Goal: Task Accomplishment & Management: Manage account settings

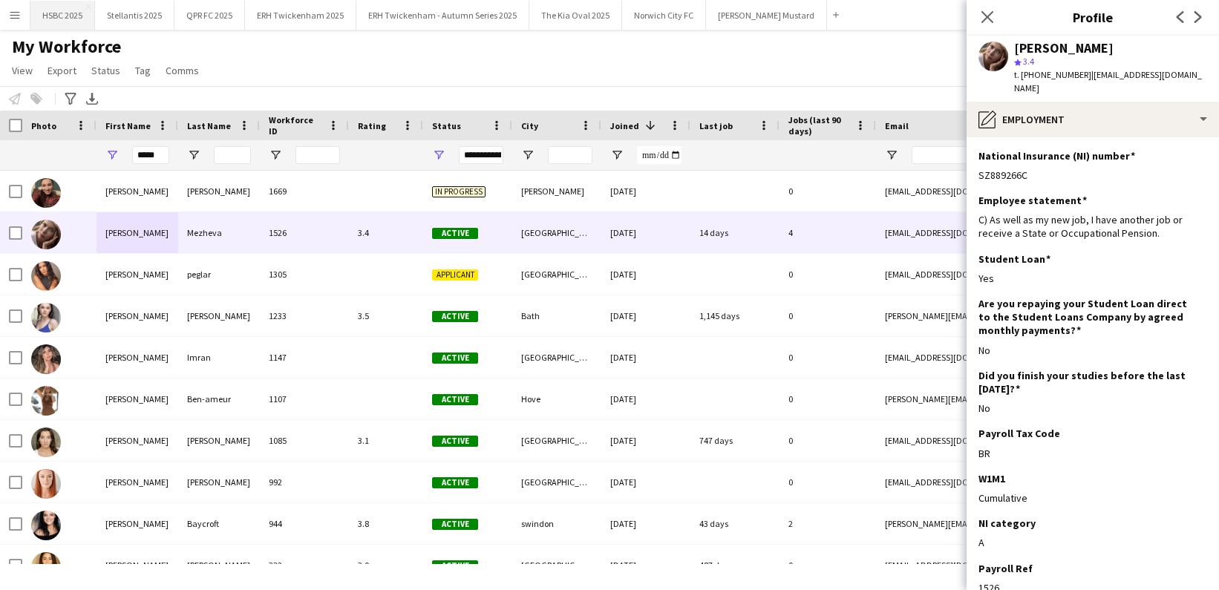
click at [62, 18] on button "HSBC 2025 Close" at bounding box center [62, 15] width 65 height 29
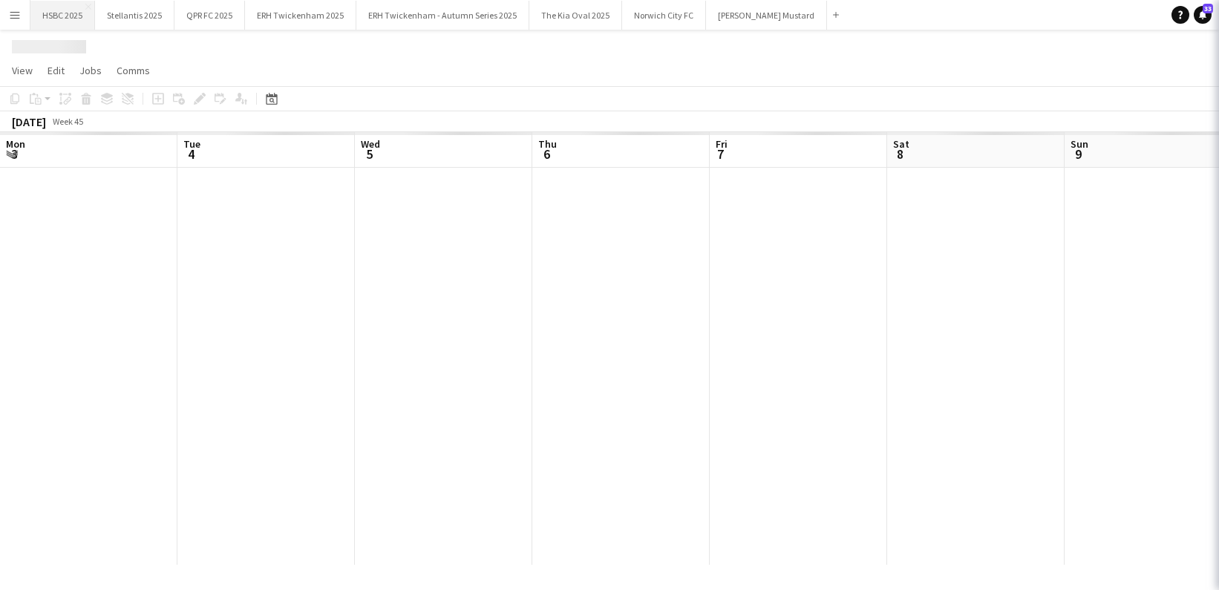
scroll to position [0, 514]
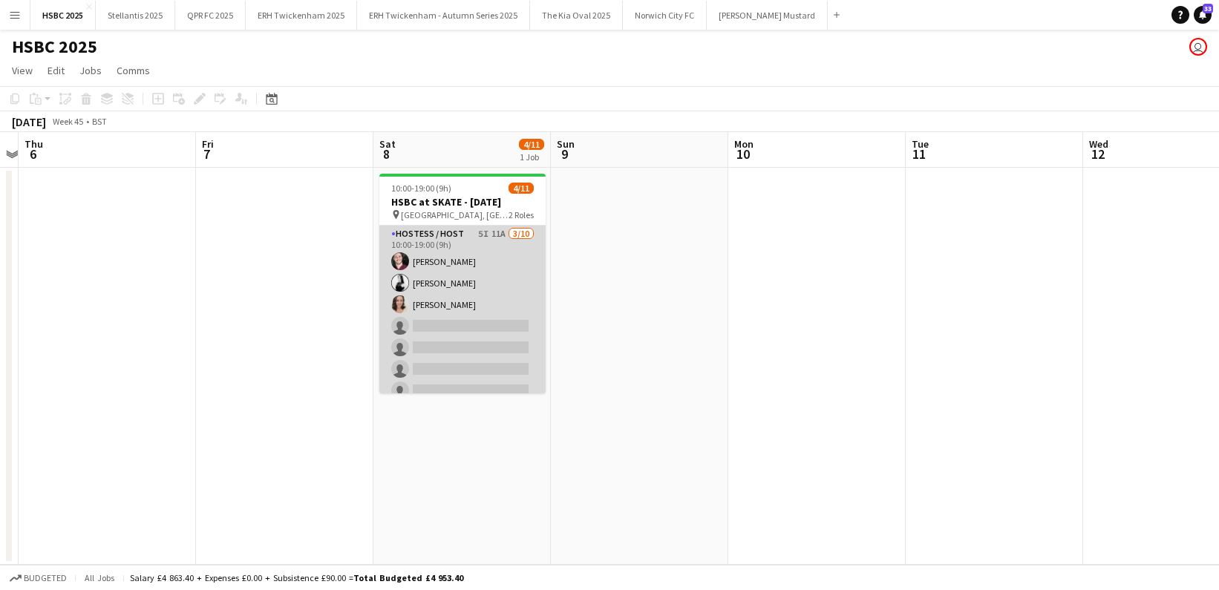
click at [448, 278] on app-card-role "Hostess / Host 5I 11A [DATE] 10:00-19:00 (9h) [PERSON_NAME] [PERSON_NAME] [PERS…" at bounding box center [462, 348] width 166 height 244
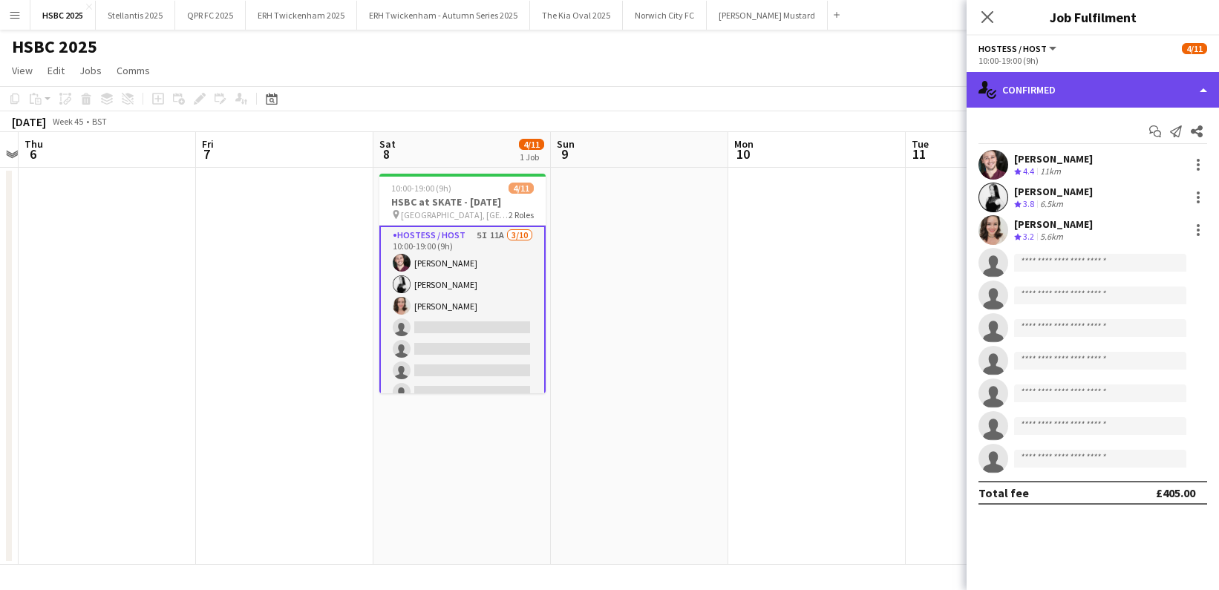
click at [1146, 96] on div "single-neutral-actions-check-2 Confirmed" at bounding box center [1092, 90] width 252 height 36
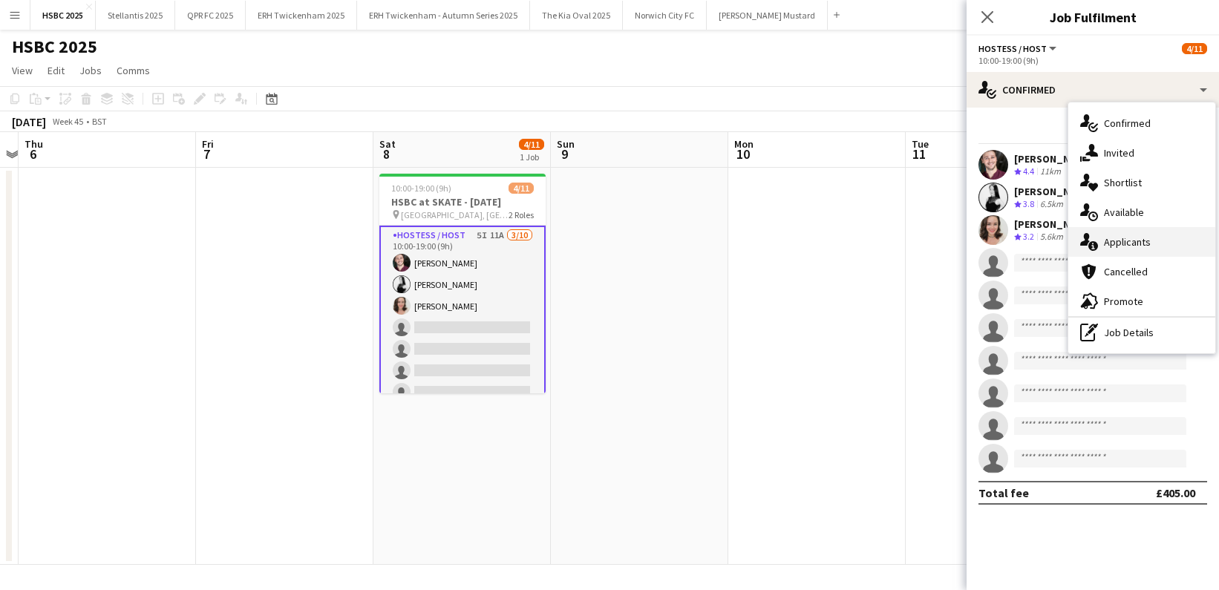
click at [1178, 240] on div "single-neutral-actions-information Applicants" at bounding box center [1141, 242] width 147 height 30
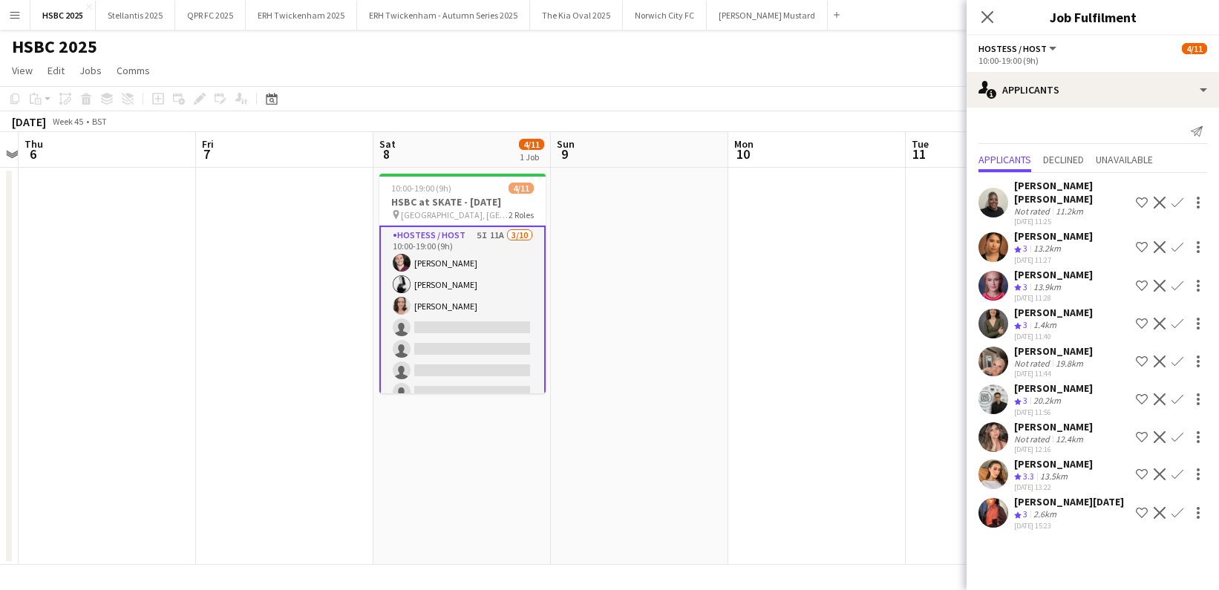
click at [1004, 459] on app-user-avatar at bounding box center [993, 474] width 30 height 30
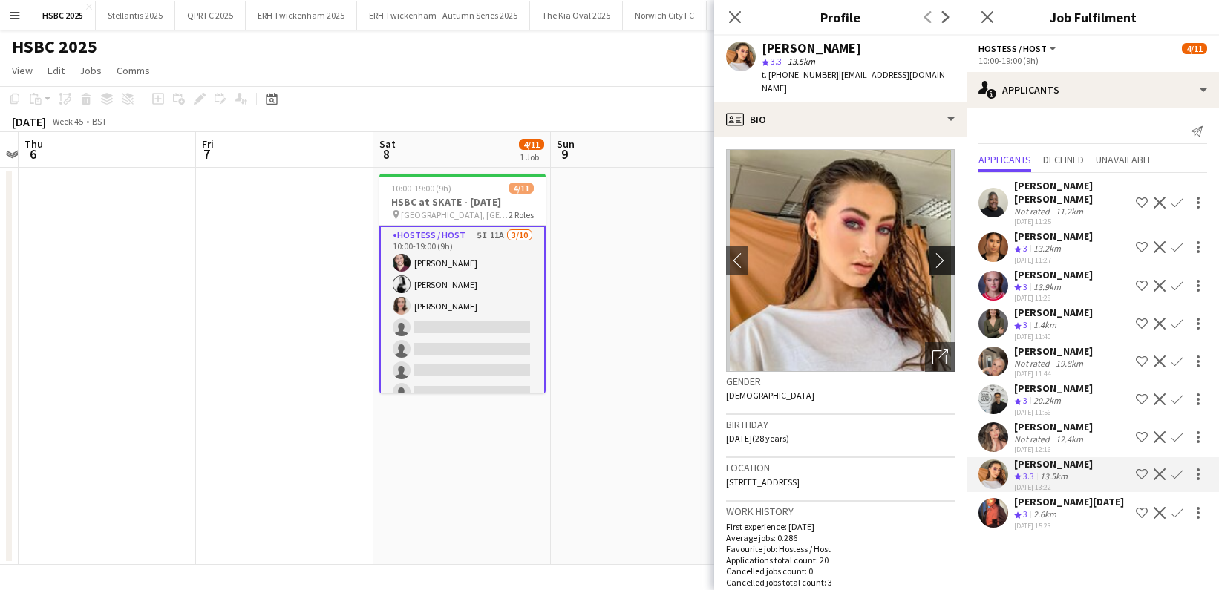
click at [938, 252] on app-icon "chevron-right" at bounding box center [943, 260] width 23 height 16
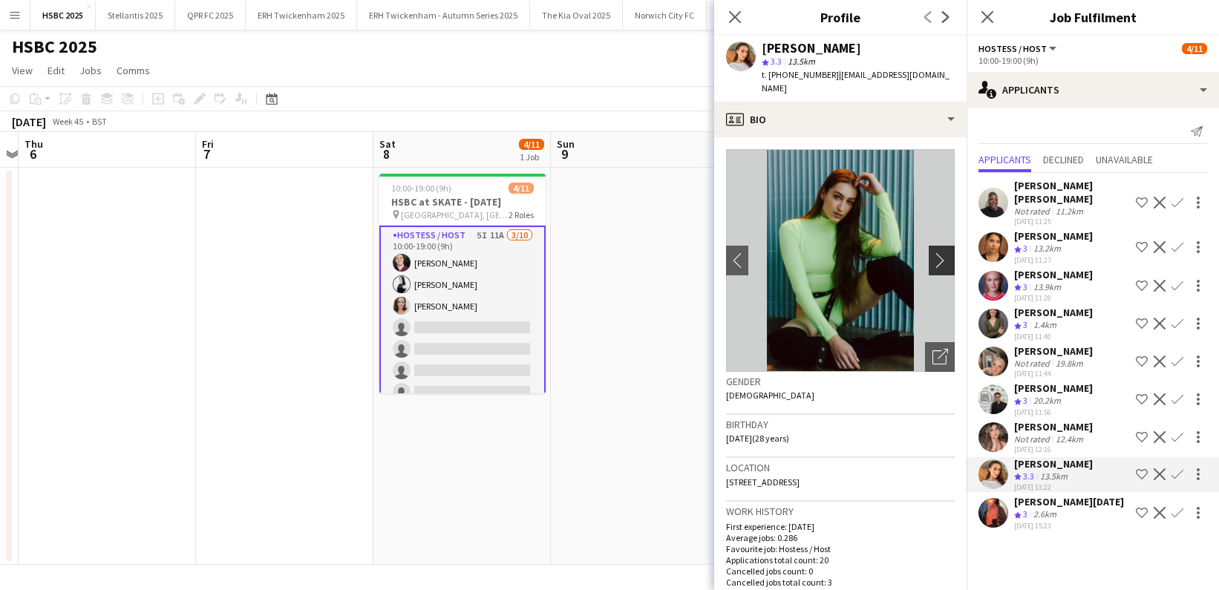
click at [938, 252] on app-icon "chevron-right" at bounding box center [943, 260] width 23 height 16
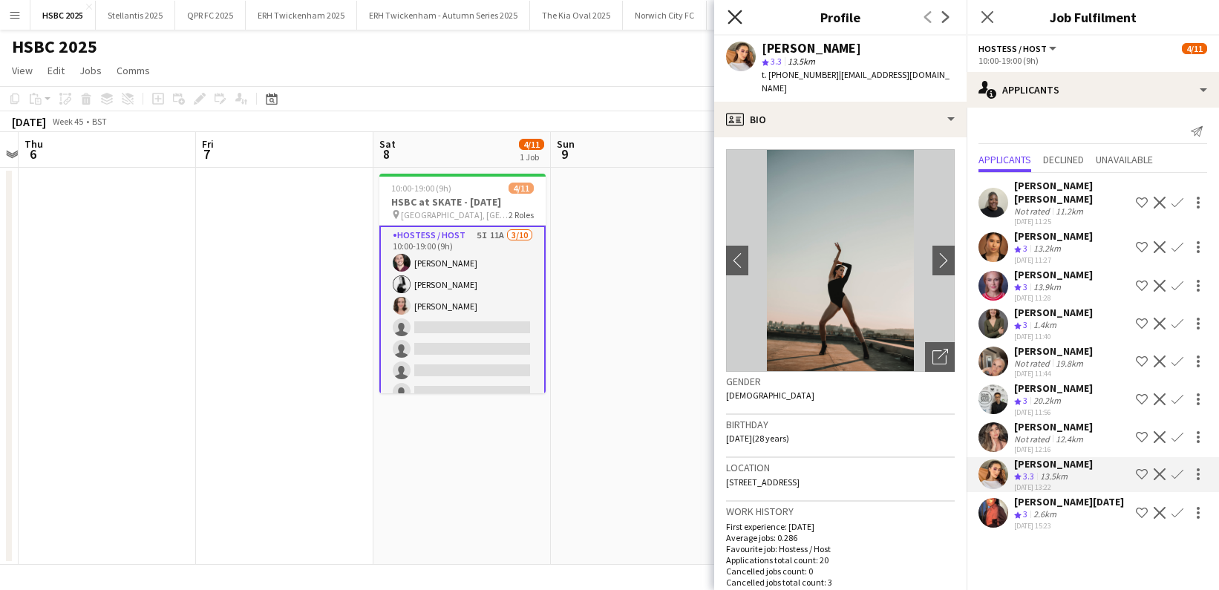
click at [736, 10] on icon "Close pop-in" at bounding box center [734, 17] width 14 height 14
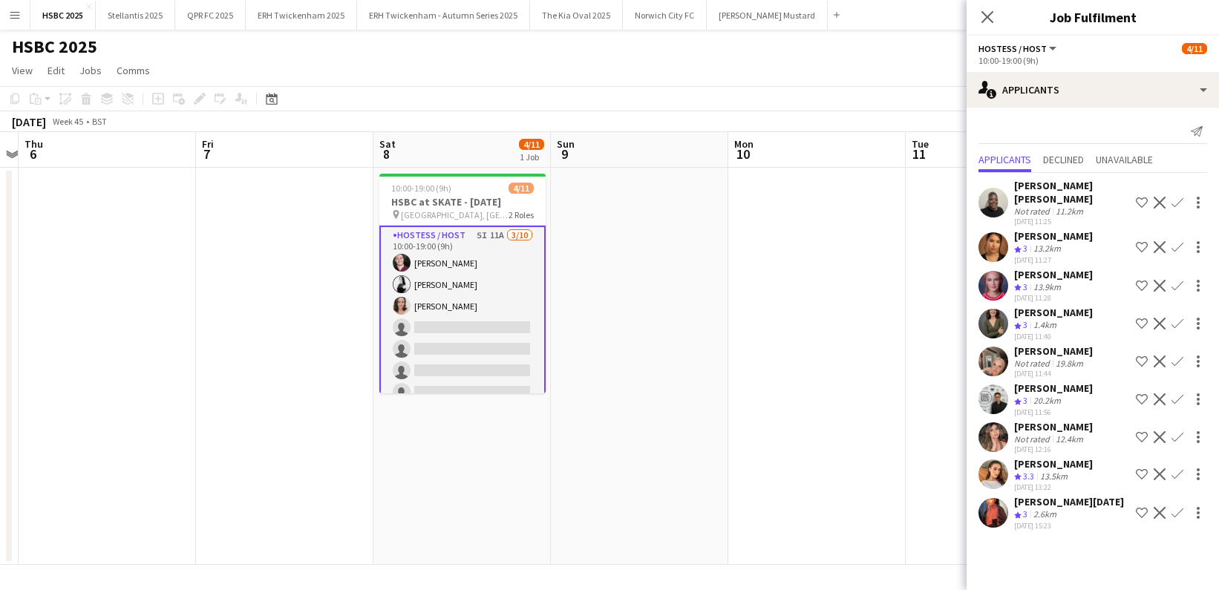
click at [1181, 468] on app-icon "Confirm" at bounding box center [1177, 474] width 12 height 12
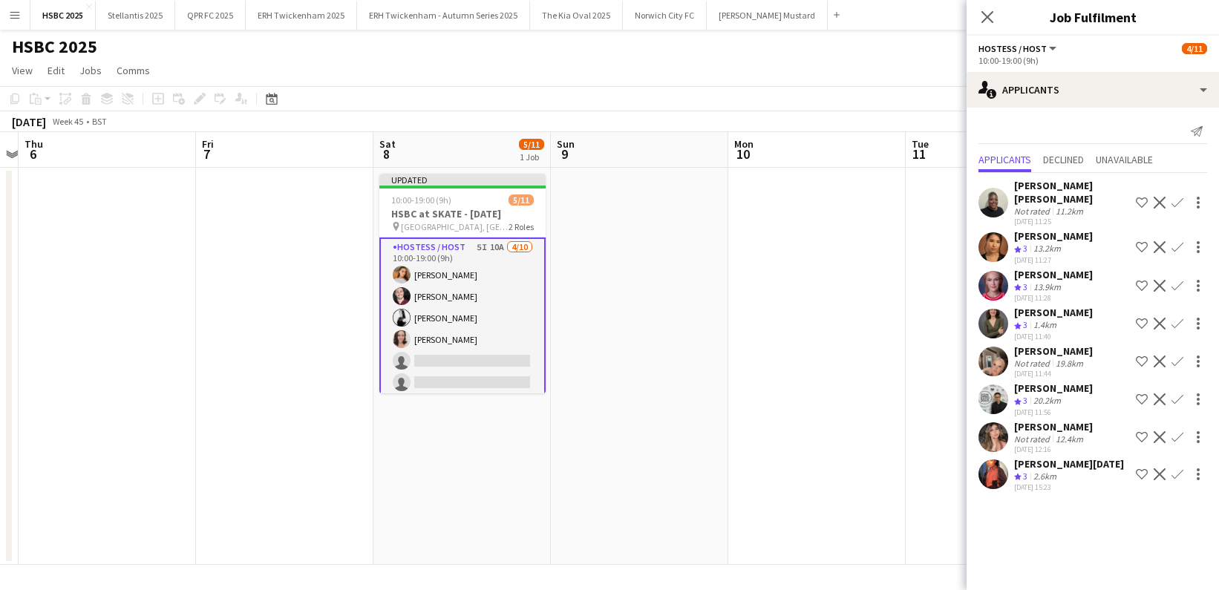
click at [992, 422] on app-user-avatar at bounding box center [993, 437] width 30 height 30
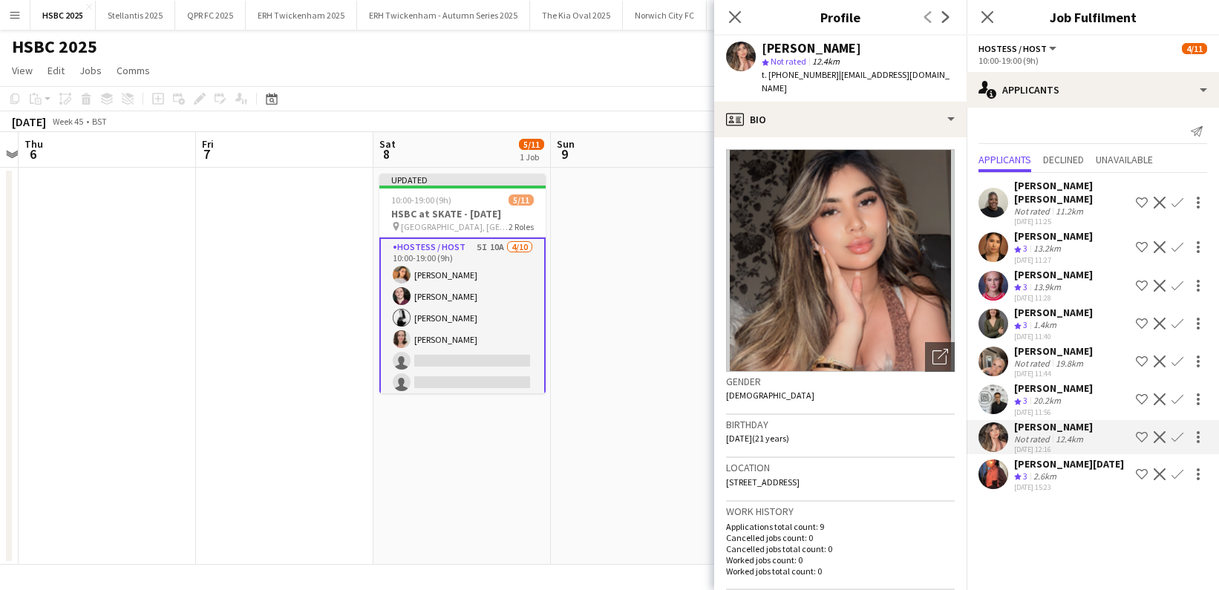
click at [605, 401] on app-date-cell at bounding box center [639, 366] width 177 height 397
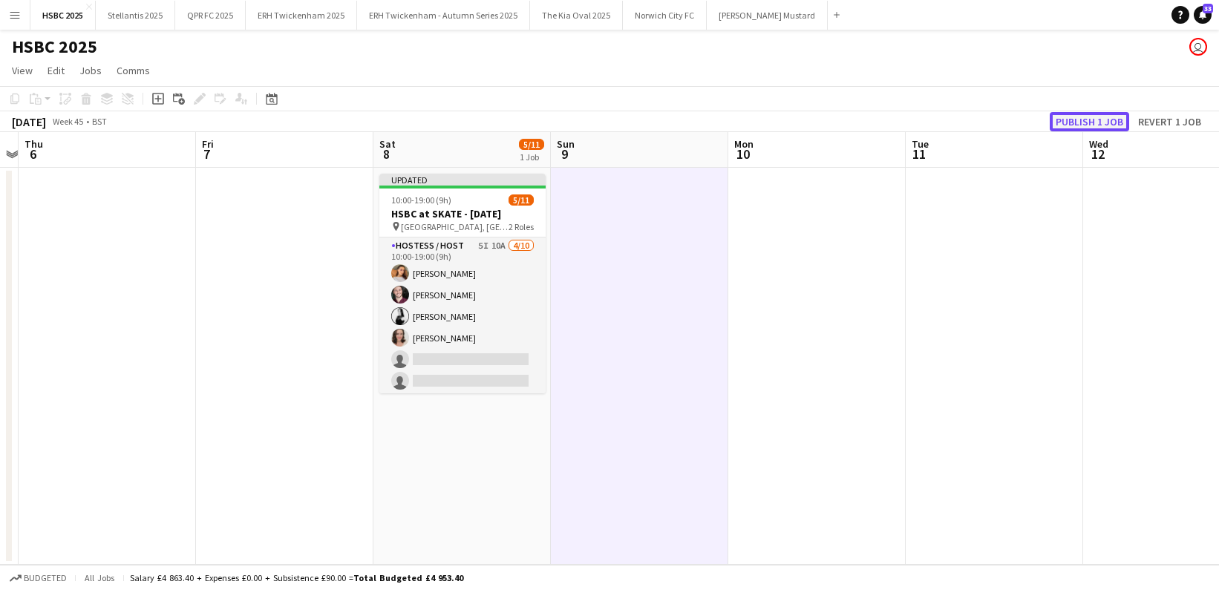
click at [1114, 122] on button "Publish 1 job" at bounding box center [1088, 121] width 79 height 19
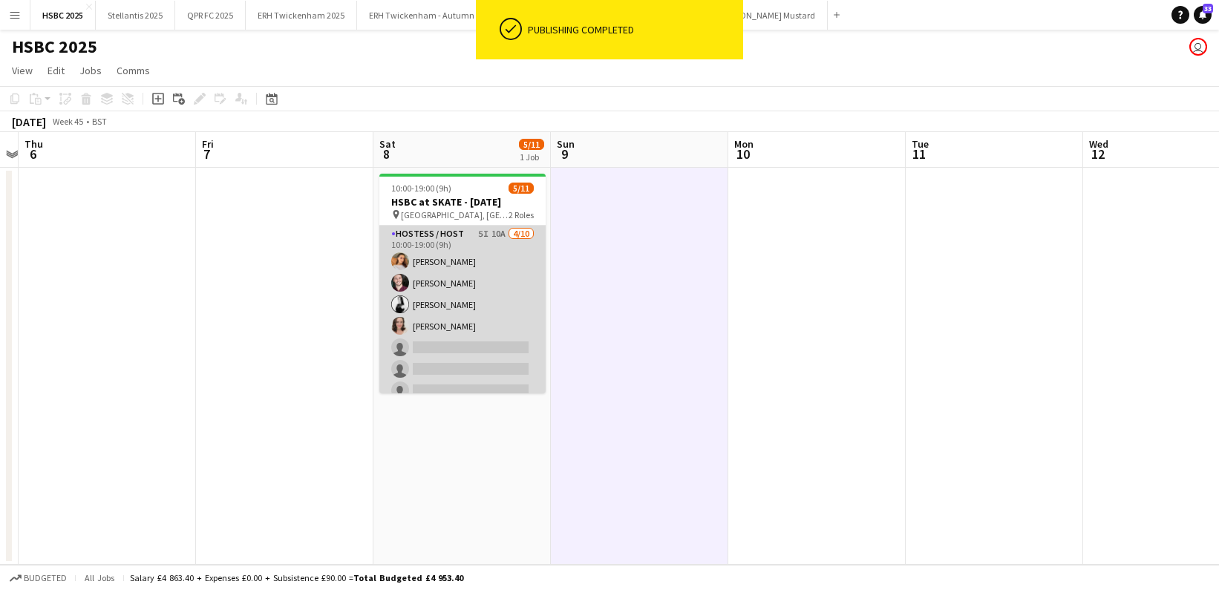
click at [485, 288] on app-card-role "Hostess / Host 5I 10A [DATE] 10:00-19:00 (9h) [PERSON_NAME] [PERSON_NAME] [PERS…" at bounding box center [462, 348] width 166 height 244
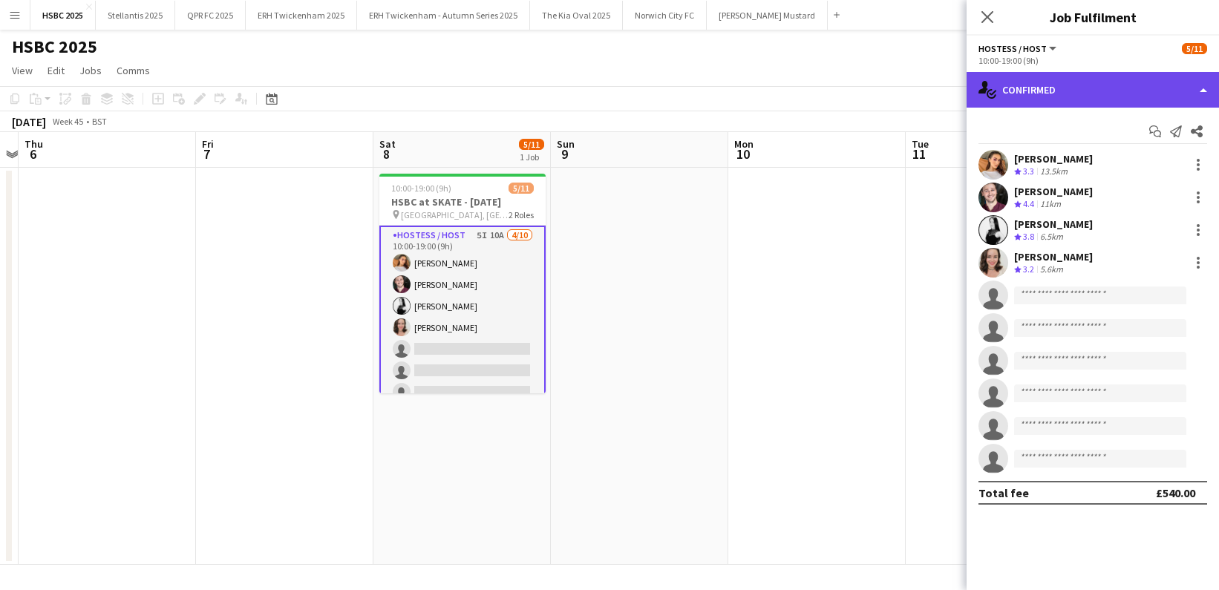
click at [1128, 82] on div "single-neutral-actions-check-2 Confirmed" at bounding box center [1092, 90] width 252 height 36
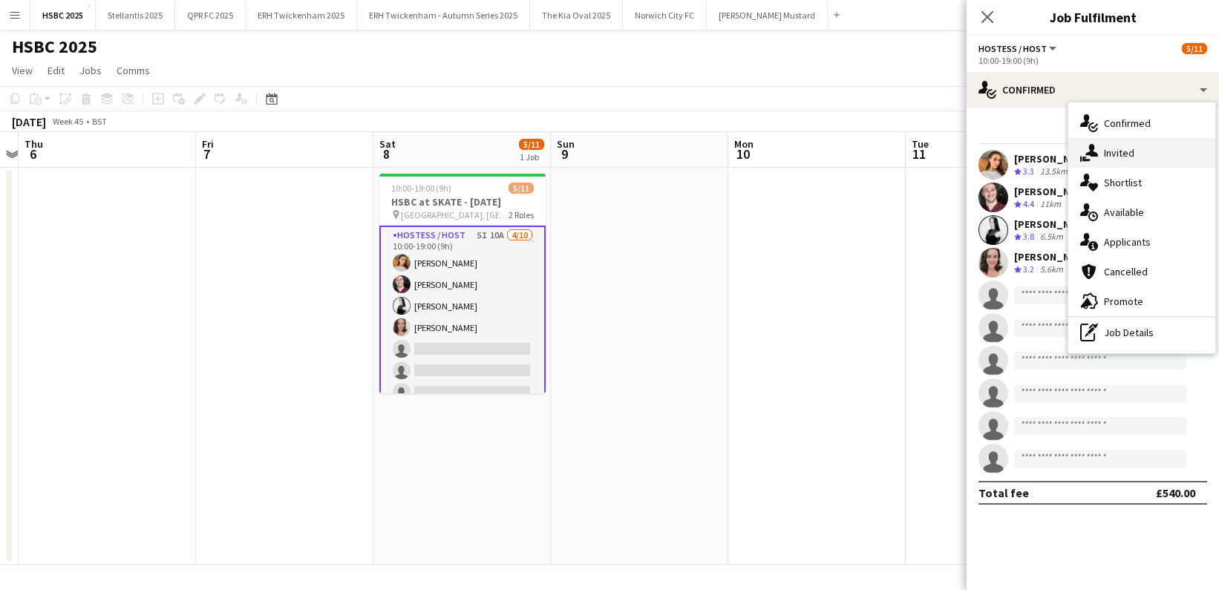
click at [1167, 154] on div "single-neutral-actions-share-1 Invited" at bounding box center [1141, 153] width 147 height 30
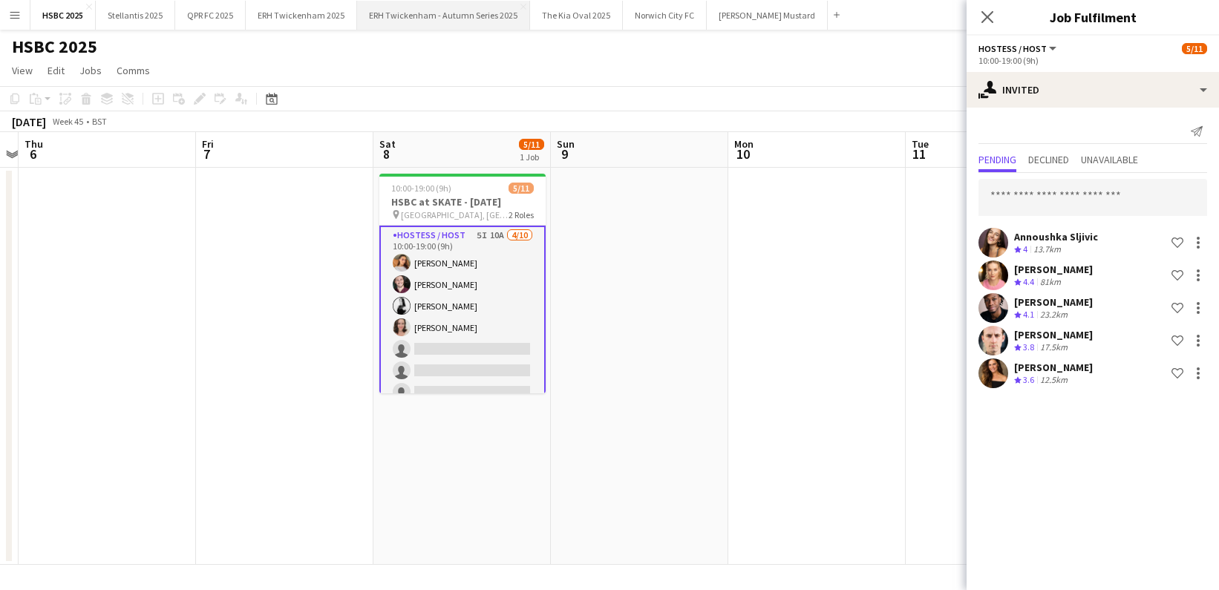
click at [426, 10] on button "ERH Twickenham - Autumn Series 2025 Close" at bounding box center [443, 15] width 173 height 29
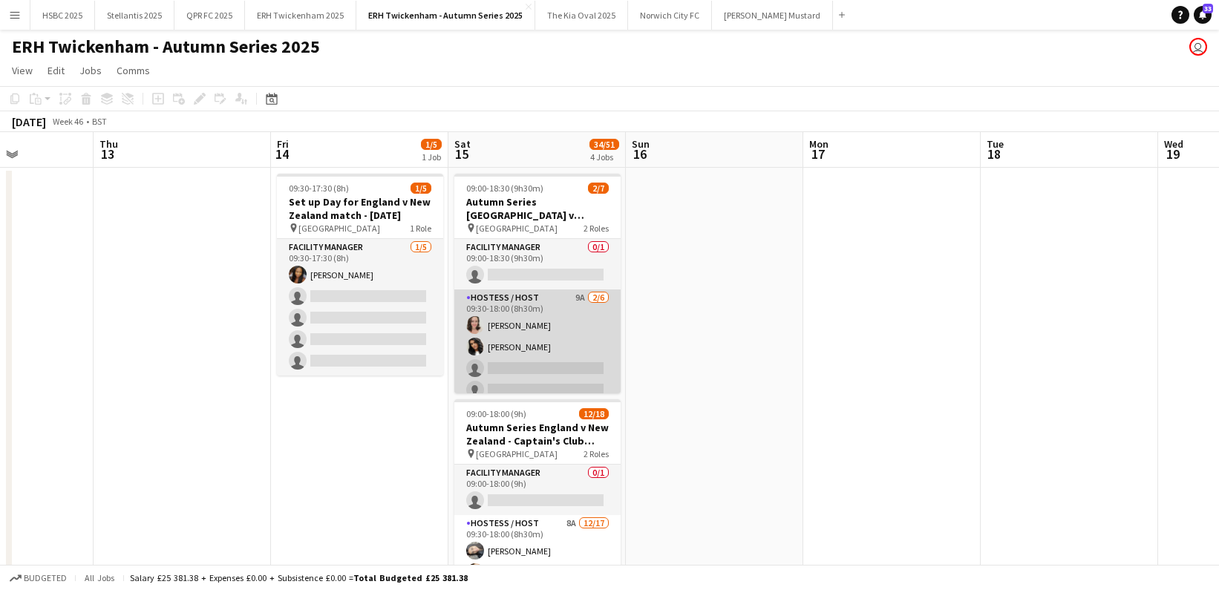
click at [561, 353] on app-card-role "Hostess / Host 9A [DATE] 09:30-18:00 (8h30m) [PERSON_NAME] [PERSON_NAME] single…" at bounding box center [537, 368] width 166 height 158
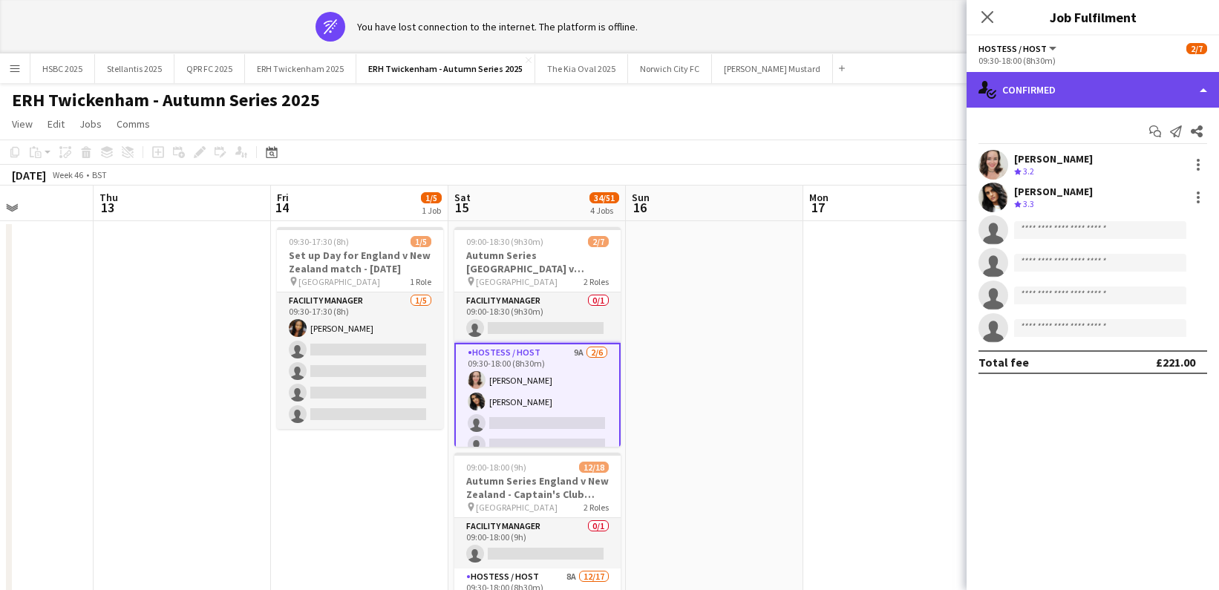
click at [1009, 90] on div "single-neutral-actions-check-2 Confirmed" at bounding box center [1092, 90] width 252 height 36
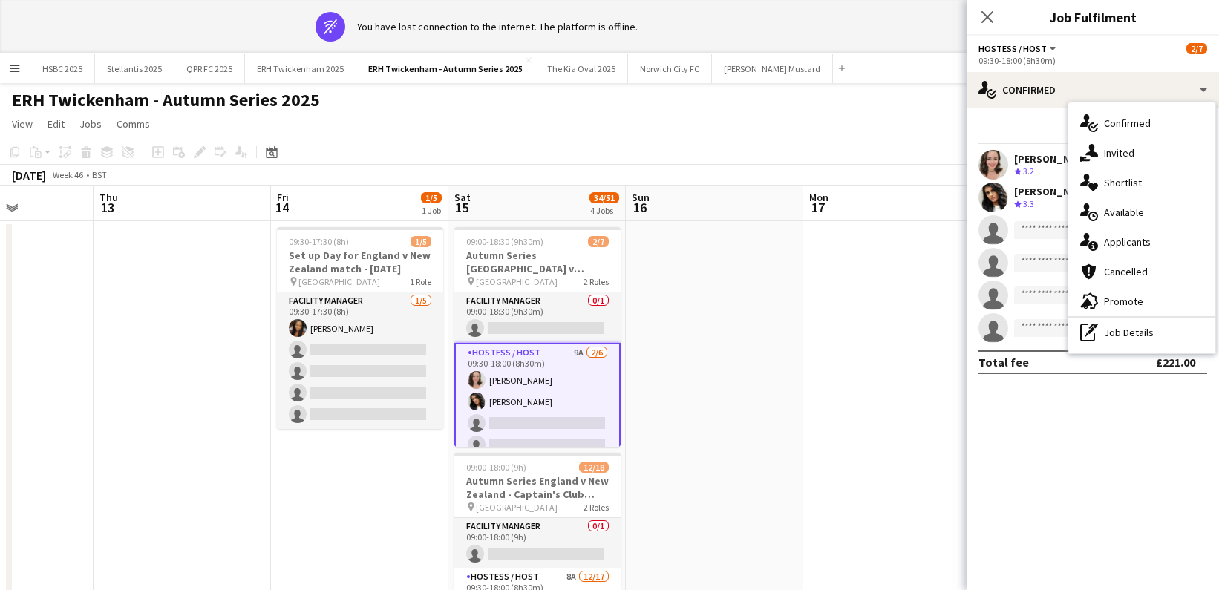
click at [1168, 243] on div "single-neutral-actions-information Applicants" at bounding box center [1141, 242] width 147 height 30
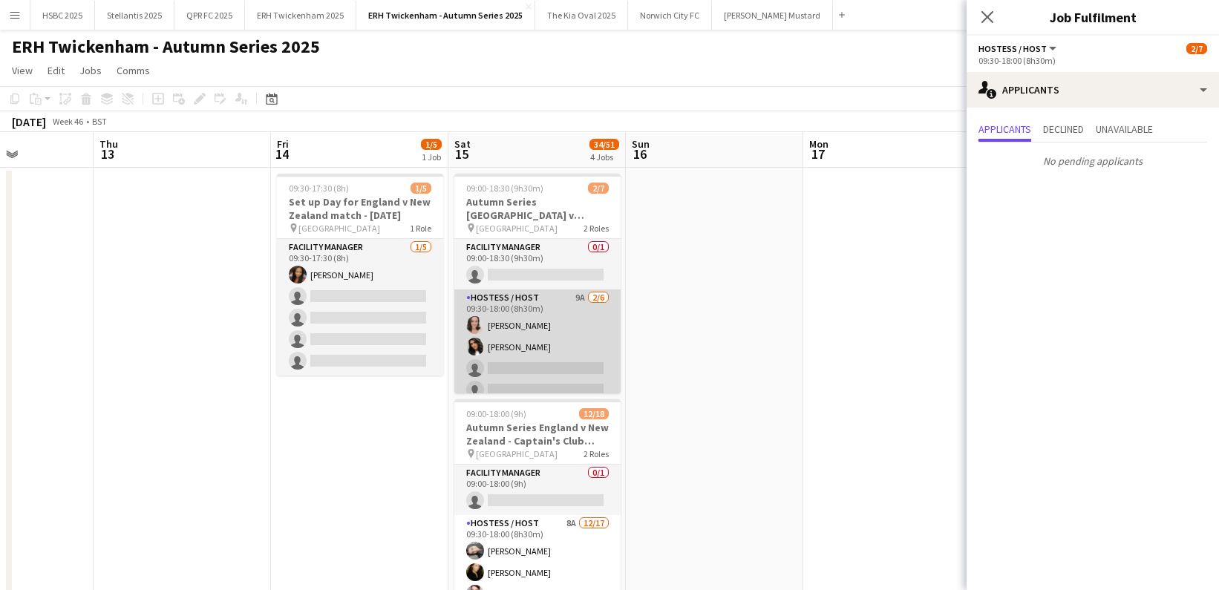
click at [528, 326] on app-card-role "Hostess / Host 9A [DATE] 09:30-18:00 (8h30m) [PERSON_NAME] [PERSON_NAME] single…" at bounding box center [537, 368] width 166 height 158
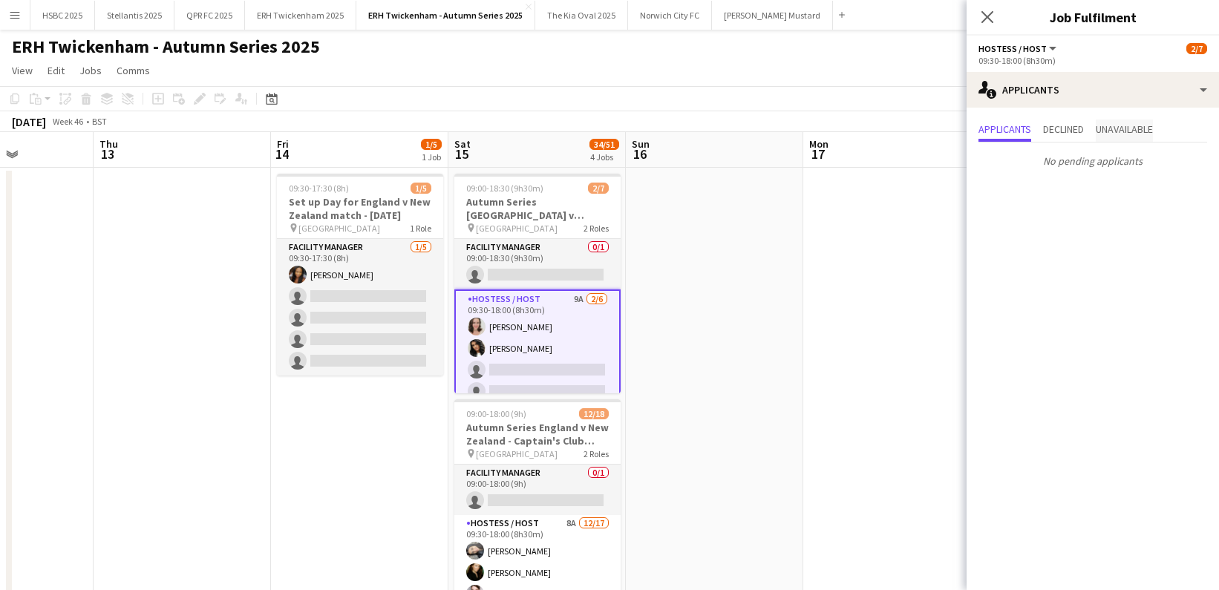
click at [1111, 128] on span "Unavailable" at bounding box center [1123, 129] width 57 height 10
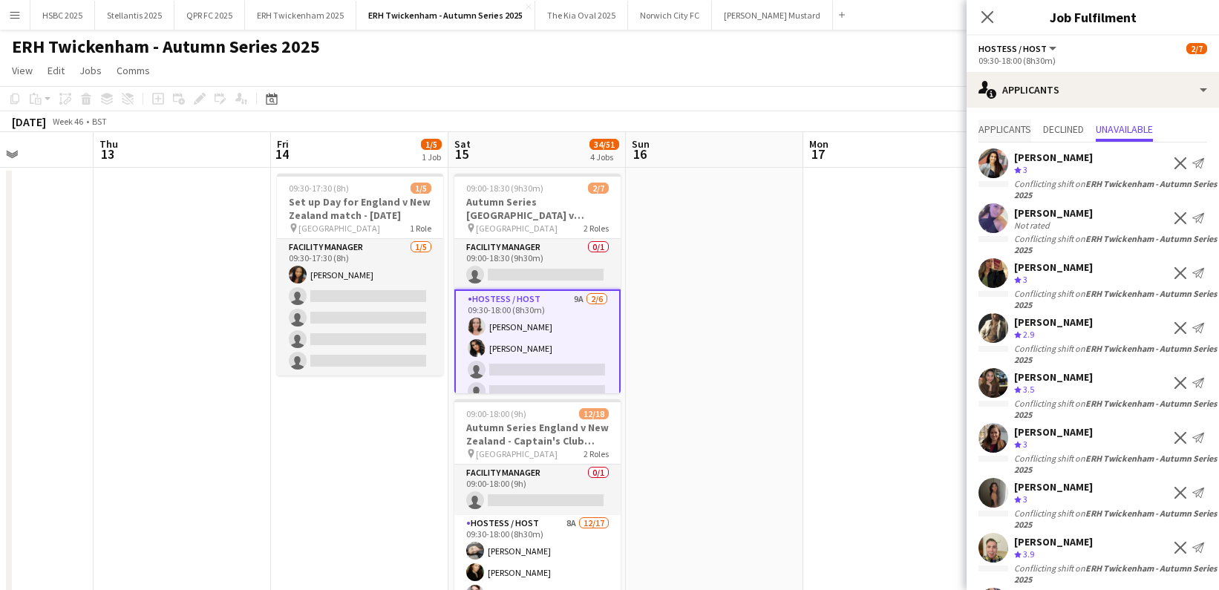
click at [985, 128] on span "Applicants" at bounding box center [1004, 129] width 53 height 10
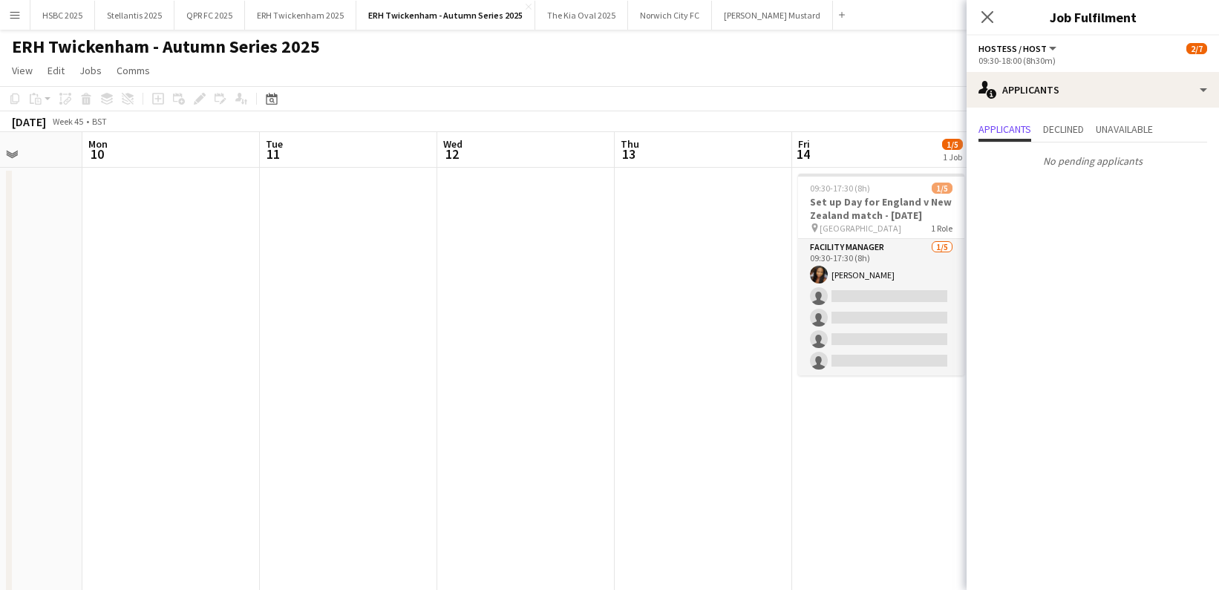
scroll to position [0, 449]
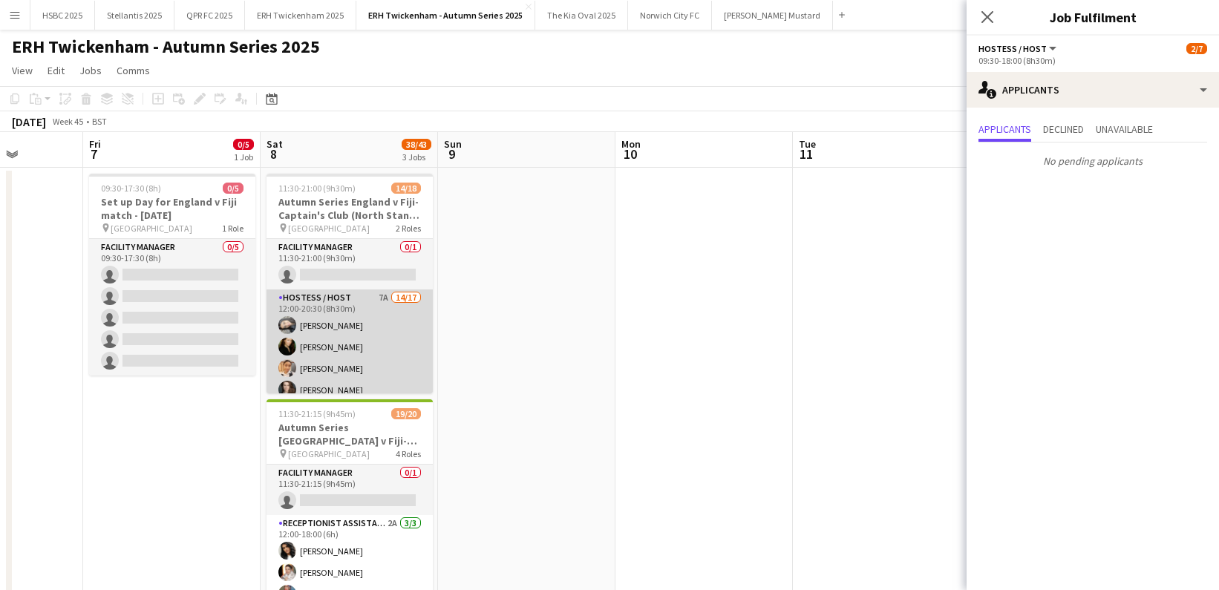
click at [410, 335] on app-card-role "Hostess / Host 7A 14/17 12:00-20:30 (8h30m) [PERSON_NAME] [PERSON_NAME] [PERSON…" at bounding box center [349, 486] width 166 height 395
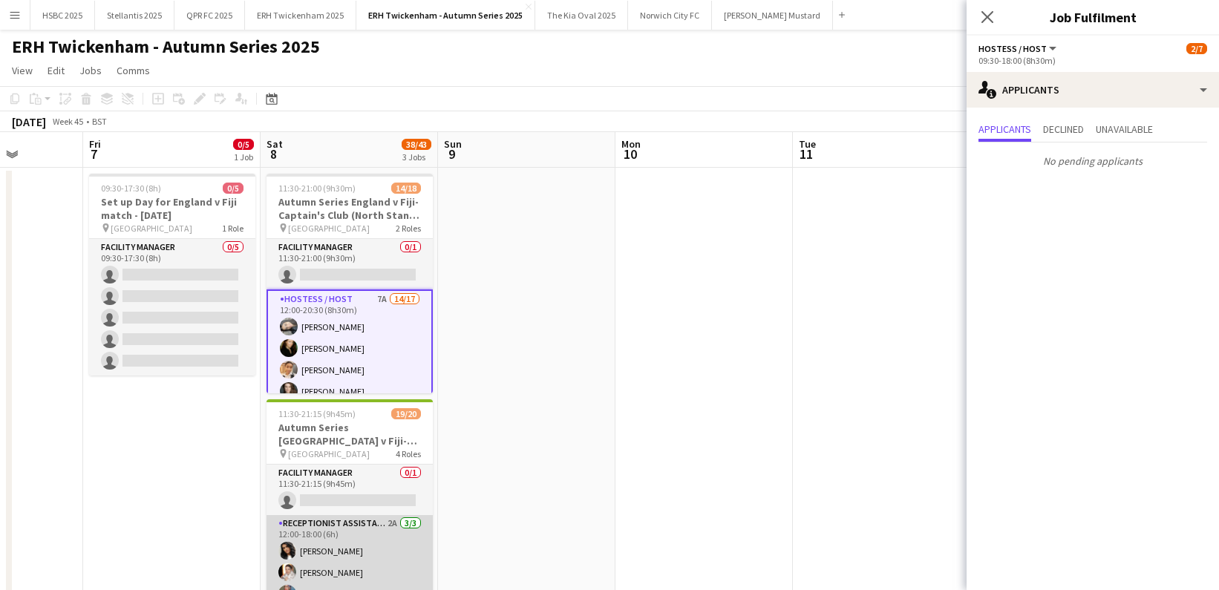
click at [368, 553] on app-card-role "Receptionist Assistant 2A [DATE] 12:00-18:00 (6h) [PERSON_NAME] [PERSON_NAME] […" at bounding box center [349, 562] width 166 height 94
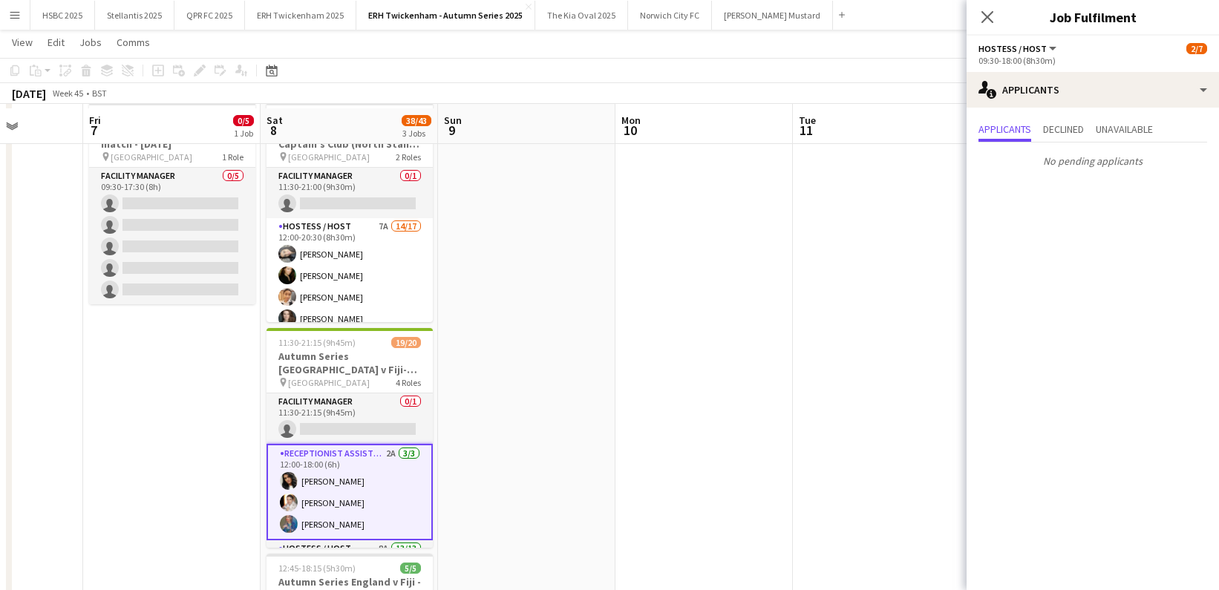
scroll to position [77, 0]
